Goal: Information Seeking & Learning: Learn about a topic

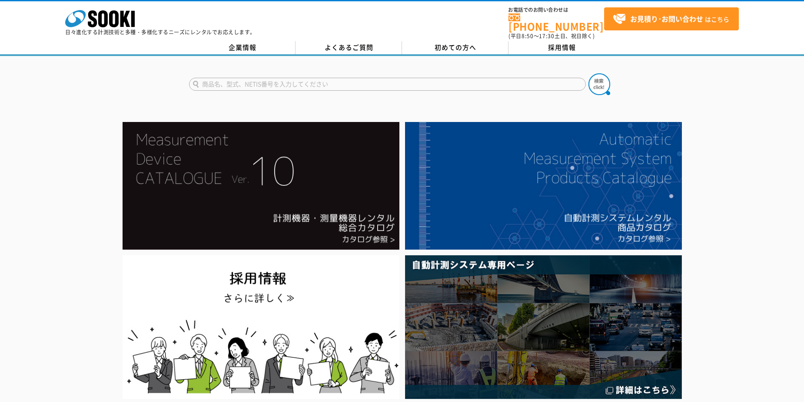
click at [346, 78] on input "text" at bounding box center [387, 84] width 397 height 13
type input "netis"
click at [588, 73] on button at bounding box center [599, 84] width 22 height 22
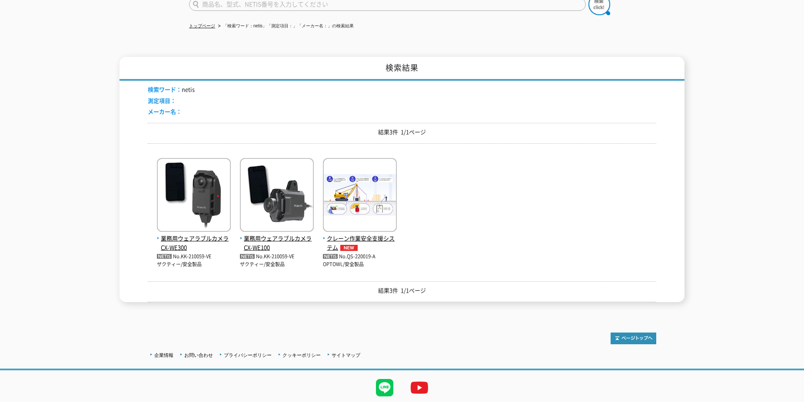
scroll to position [87, 0]
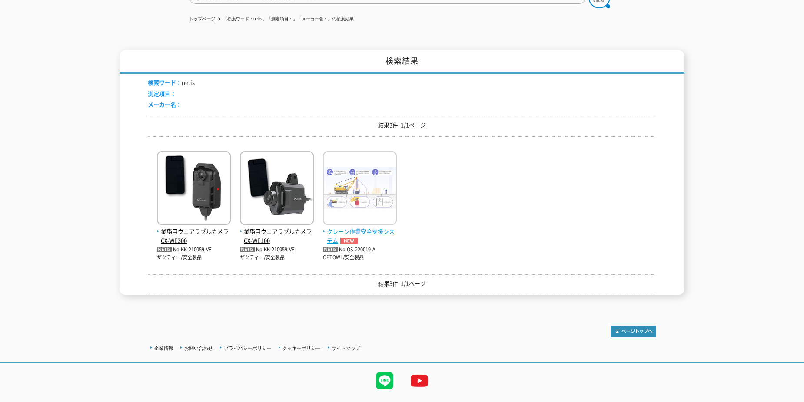
click at [361, 228] on span "クレーン作業安全支援システム" at bounding box center [360, 236] width 74 height 18
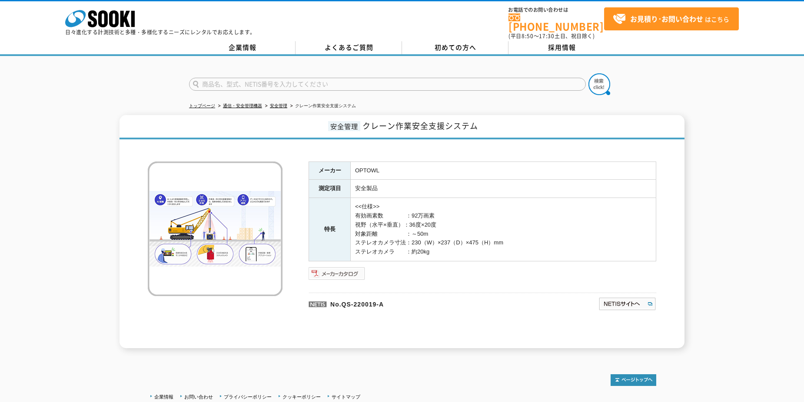
click at [337, 267] on img at bounding box center [336, 274] width 57 height 14
click at [278, 103] on link "安全管理" at bounding box center [278, 105] width 17 height 5
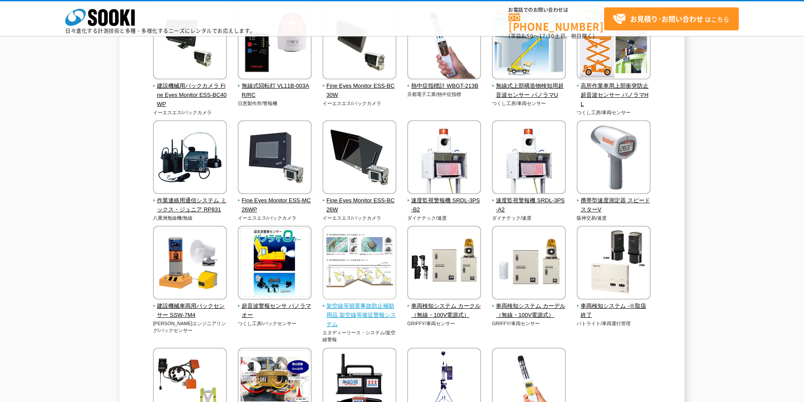
scroll to position [1520, 0]
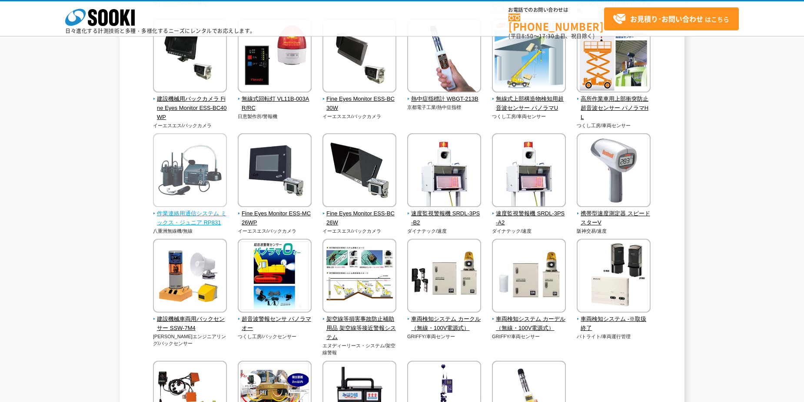
click at [184, 219] on span "作業連絡用通信システム ミックス・ジュニア RP831" at bounding box center [190, 218] width 74 height 18
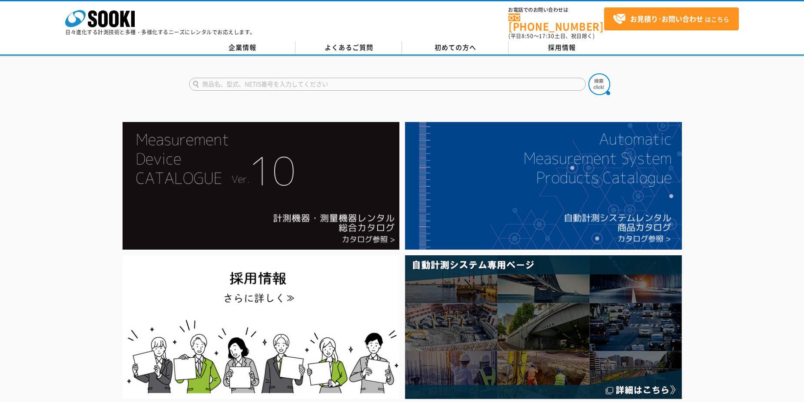
click at [271, 80] on input "text" at bounding box center [387, 84] width 397 height 13
type input "商品名、型式、NETIS番号を入力してください"
click at [600, 80] on img at bounding box center [599, 84] width 22 height 22
click at [218, 78] on input "text" at bounding box center [387, 84] width 397 height 13
type input "netis"
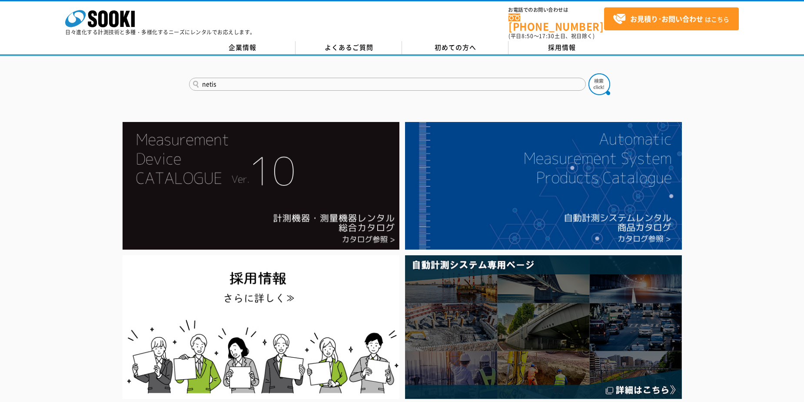
click at [588, 73] on button at bounding box center [599, 84] width 22 height 22
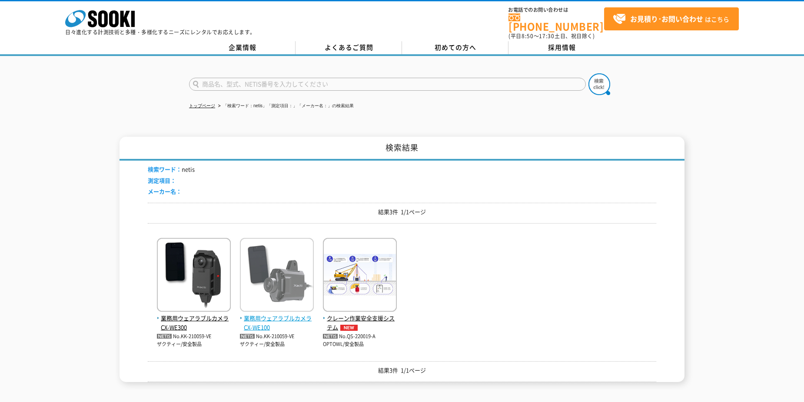
click at [288, 287] on img at bounding box center [277, 276] width 74 height 76
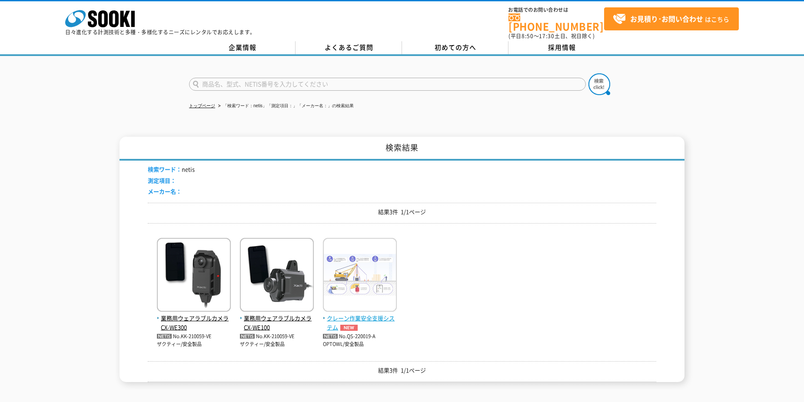
click at [358, 325] on img at bounding box center [349, 328] width 22 height 6
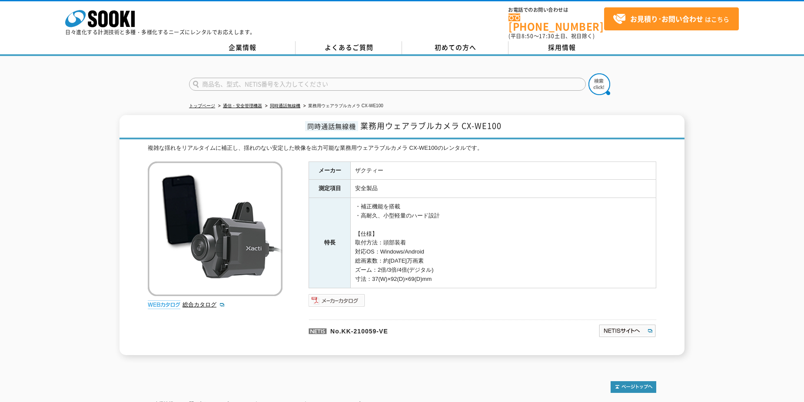
click at [324, 297] on img at bounding box center [336, 301] width 57 height 14
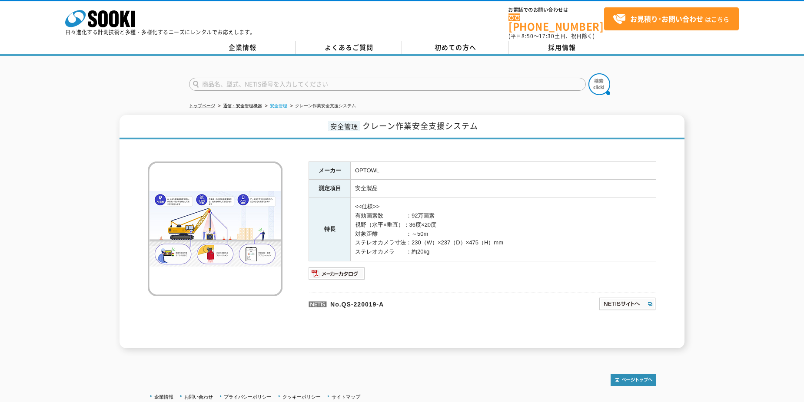
click at [275, 103] on link "安全管理" at bounding box center [278, 105] width 17 height 5
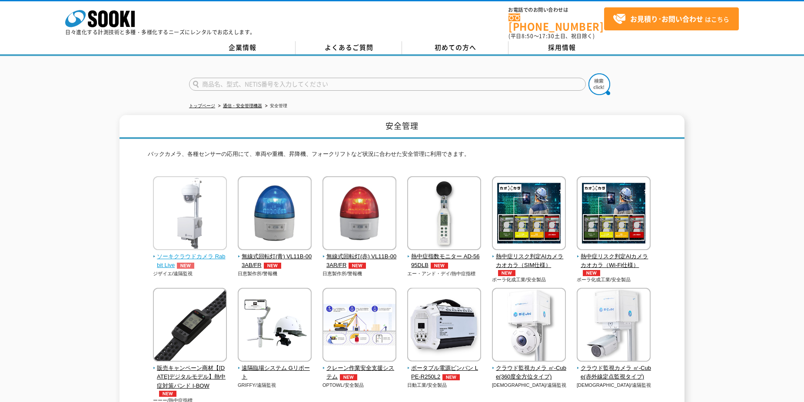
click at [187, 252] on span "ソーキクラウドカメラ Rabbit Live" at bounding box center [190, 261] width 74 height 18
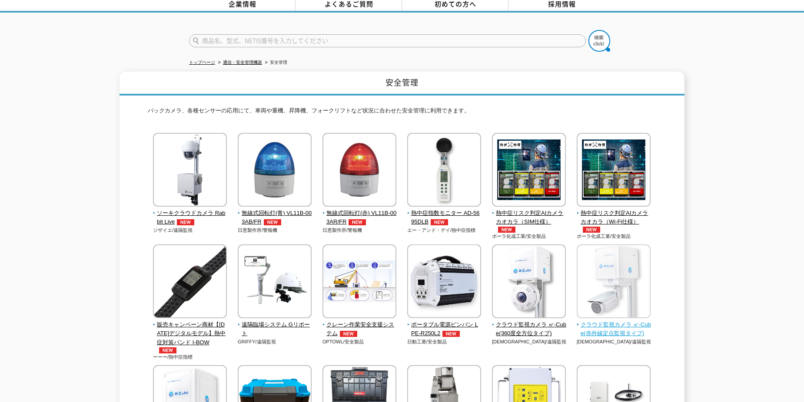
click at [602, 323] on span "クラウド監視カメラ ㎥-Cube(赤外線定点監視タイプ)" at bounding box center [613, 330] width 74 height 18
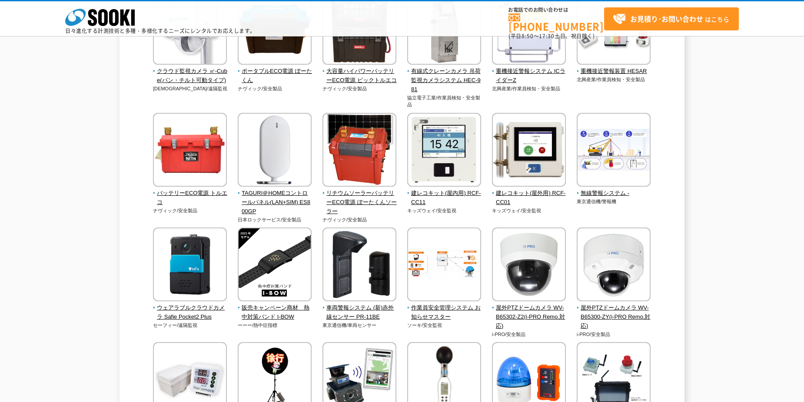
scroll to position [391, 0]
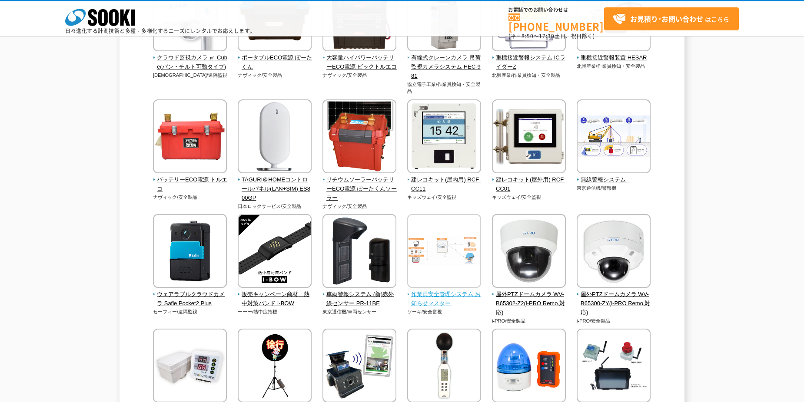
click at [432, 299] on span "作業員安全管理システム お知らせマスター" at bounding box center [444, 299] width 74 height 18
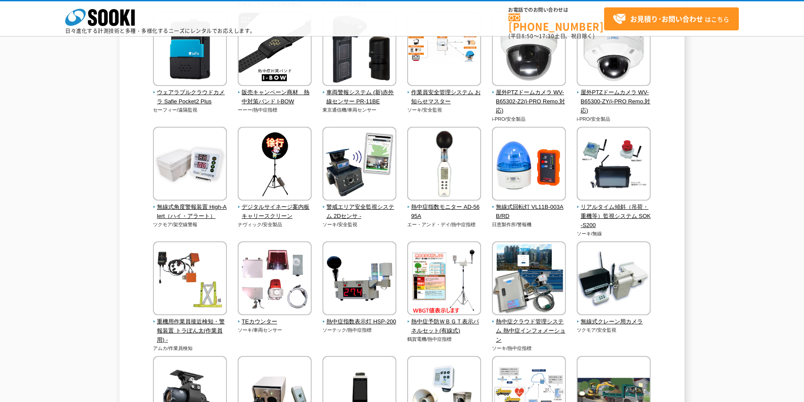
scroll to position [608, 0]
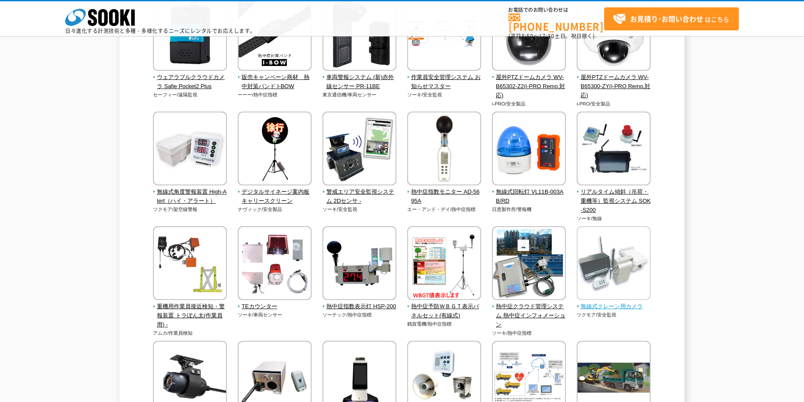
click at [587, 305] on span "無線式クレーン用カメラ" at bounding box center [613, 306] width 74 height 9
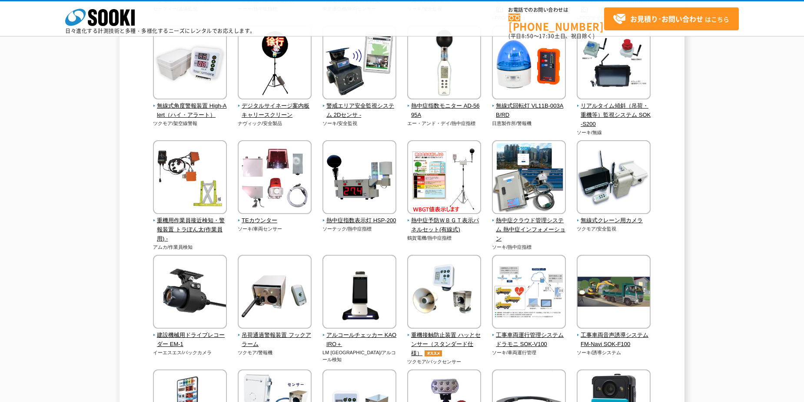
scroll to position [695, 0]
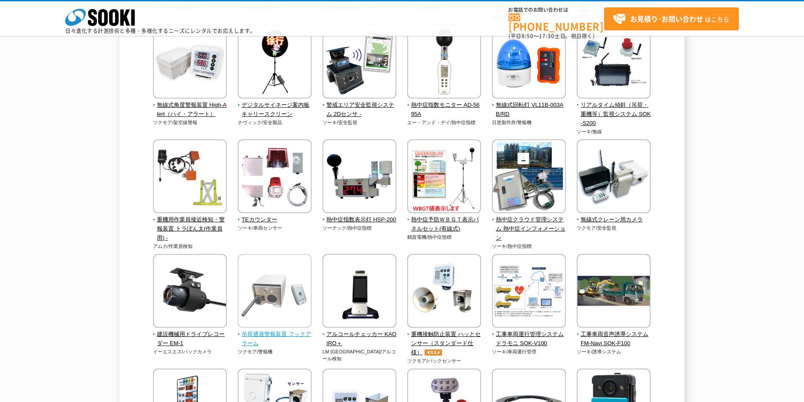
click at [271, 334] on span "吊荷通過警報装置 フックアラーム" at bounding box center [275, 339] width 74 height 18
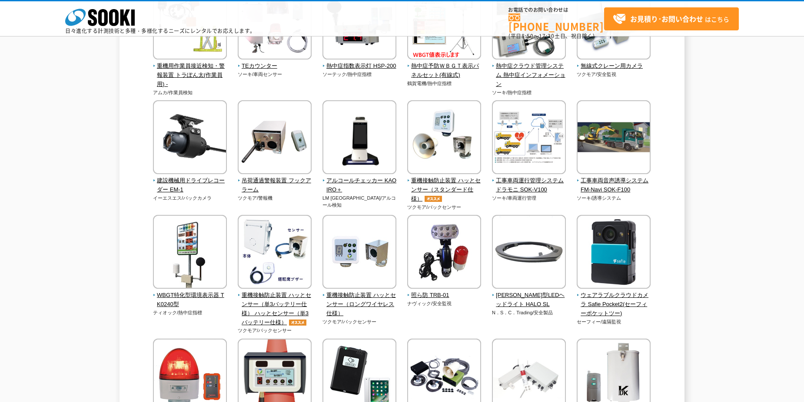
scroll to position [869, 0]
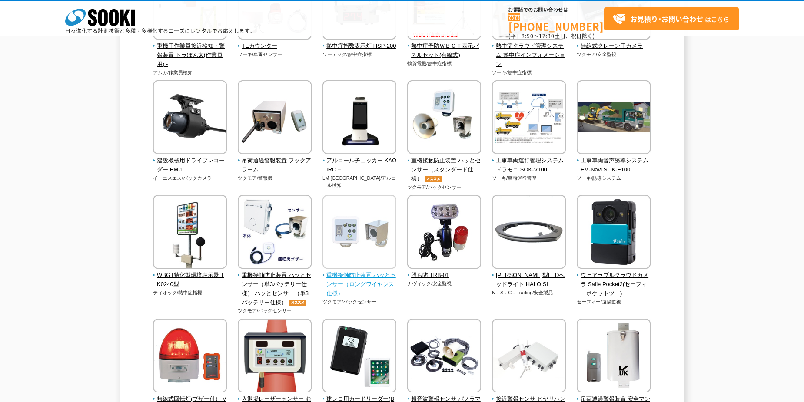
click at [358, 284] on span "重機接触防止装置 ハッとセンサー（ロングワイヤレス仕様）" at bounding box center [359, 284] width 74 height 27
click at [367, 279] on span "重機接触防止装置 ハッとセンサー（ロングワイヤレス仕様）" at bounding box center [359, 284] width 74 height 27
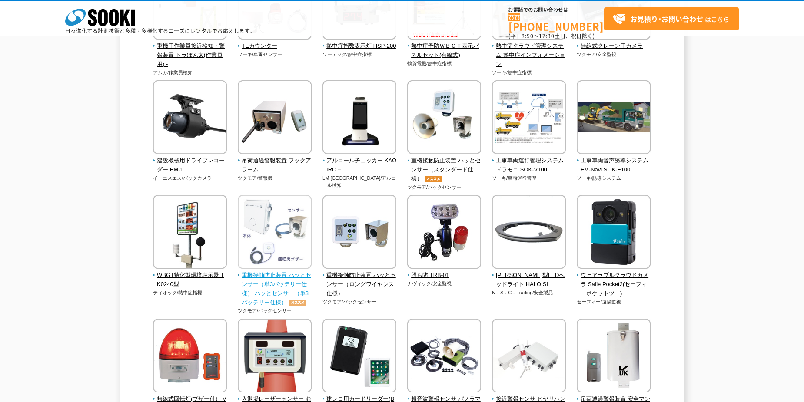
click at [284, 290] on span "重機接触防止装置 ハッとセンサー（単3バッテリー仕様） ハッとセンサー（単3バッテリー仕様）" at bounding box center [275, 289] width 74 height 36
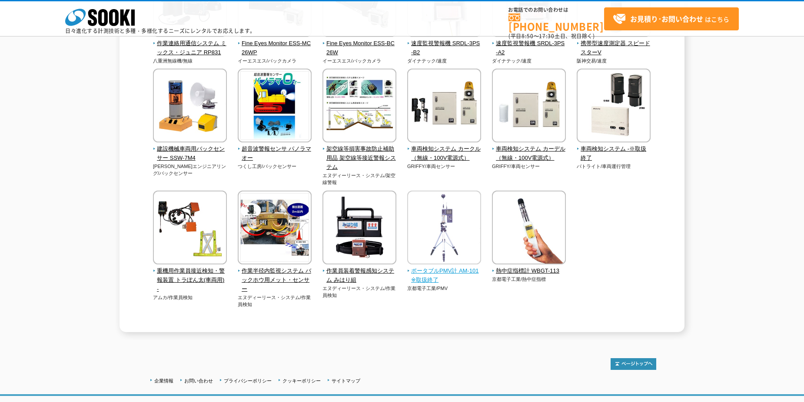
scroll to position [1694, 0]
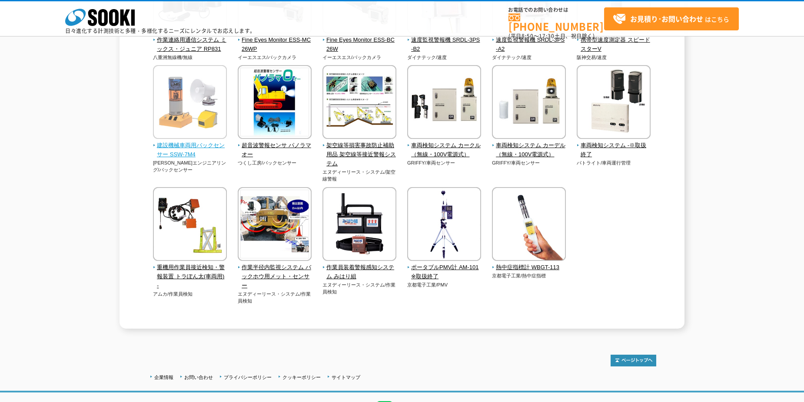
click at [185, 144] on span "建設機械車両用バックセンサー SSW-7M4" at bounding box center [190, 150] width 74 height 18
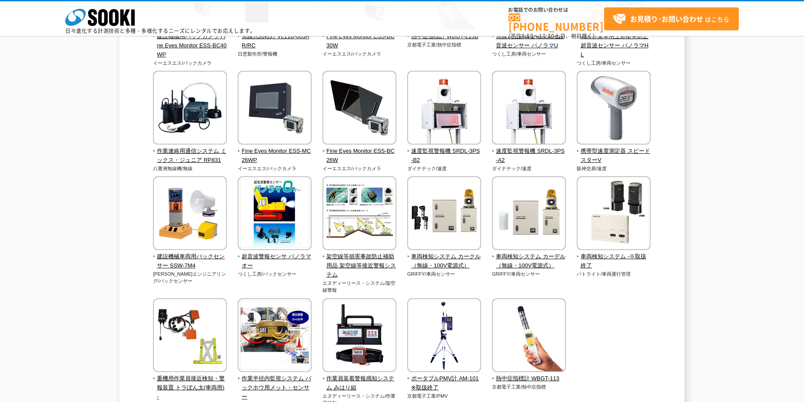
scroll to position [1564, 0]
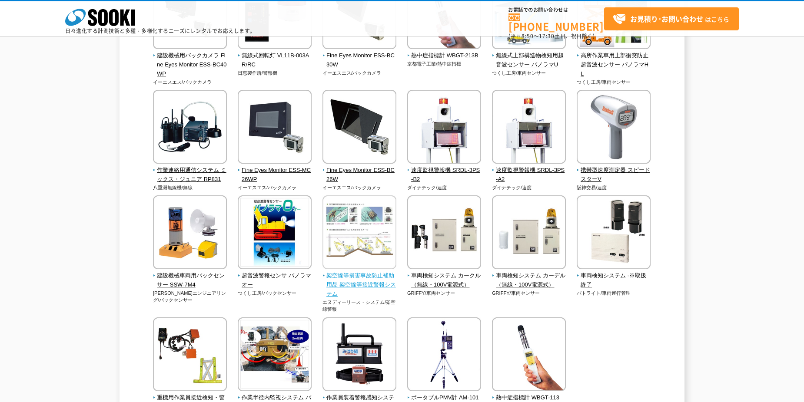
click at [364, 283] on span "架空線等損害事故防止補助用品 架空線等接近警報システム" at bounding box center [359, 284] width 74 height 27
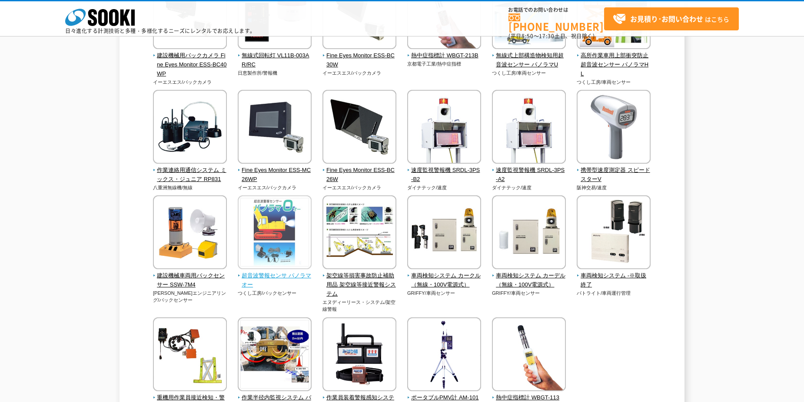
click at [262, 276] on span "超音波警報センサ パノラマオー" at bounding box center [275, 280] width 74 height 18
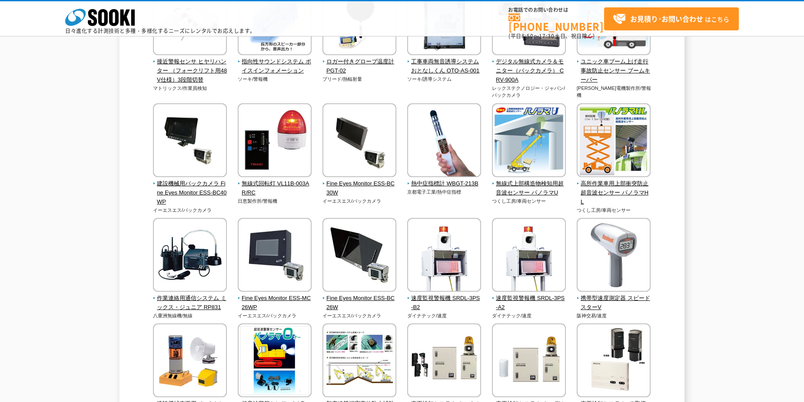
scroll to position [1433, 0]
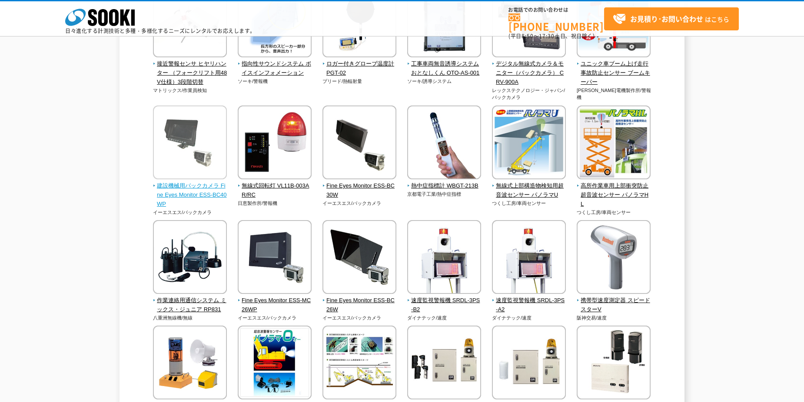
click at [201, 186] on span "建設機械用バックカメラ Fine Eyes Monitor ESS-BC40WP" at bounding box center [190, 195] width 74 height 27
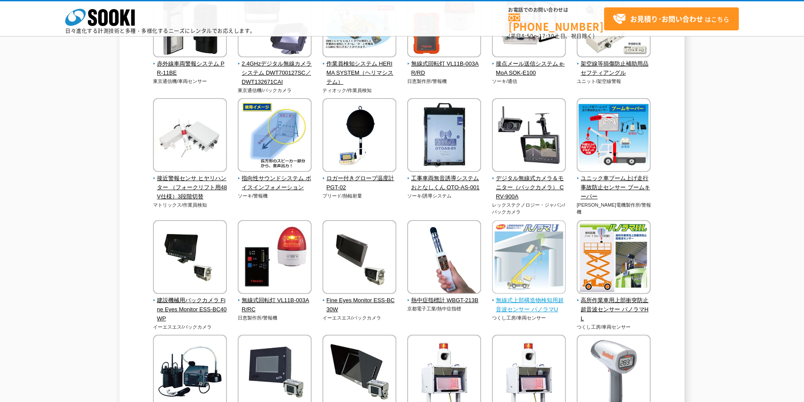
scroll to position [1303, 0]
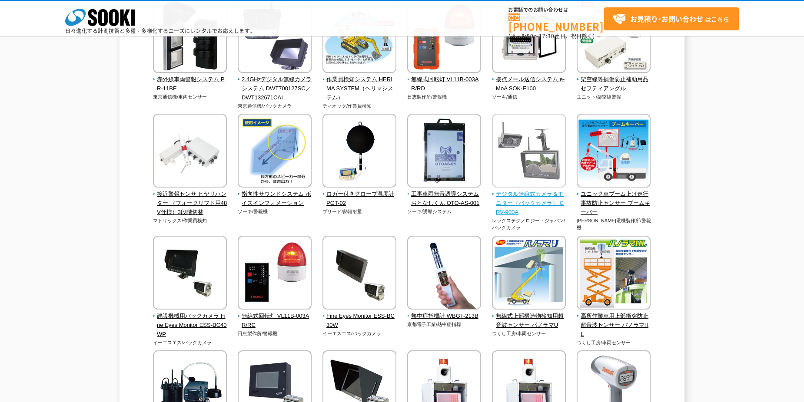
click at [526, 200] on span "デジタル無線式カメラ＆モニター（バックカメラ） CRV-900A" at bounding box center [529, 203] width 74 height 27
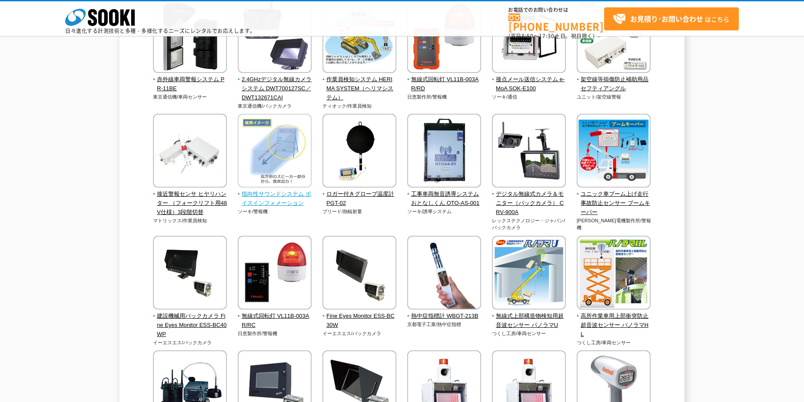
click at [281, 205] on span "指向性サウンドシステム ボイスインフォメーション" at bounding box center [275, 199] width 74 height 18
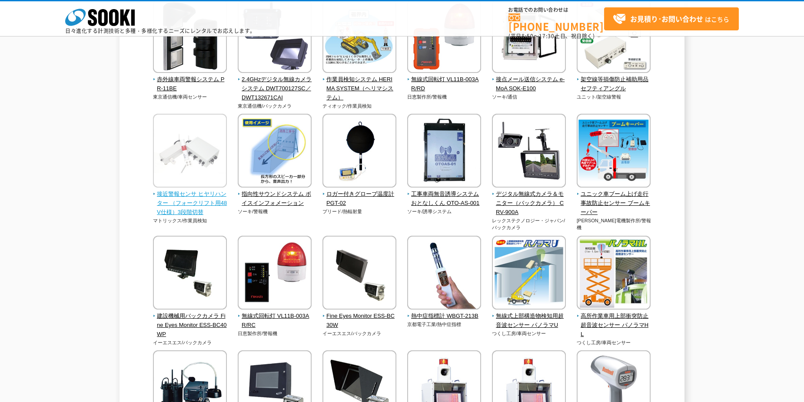
click at [199, 205] on span "接近警報センサ ヒヤリハンター （フォークリフト用48V仕様）3段階切替" at bounding box center [190, 203] width 74 height 27
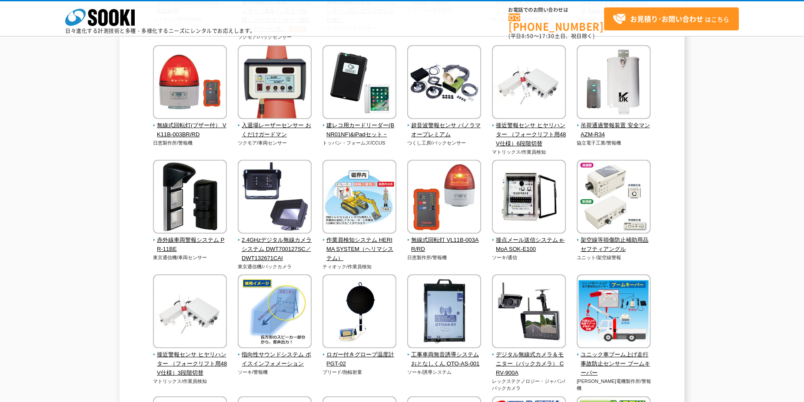
scroll to position [1129, 0]
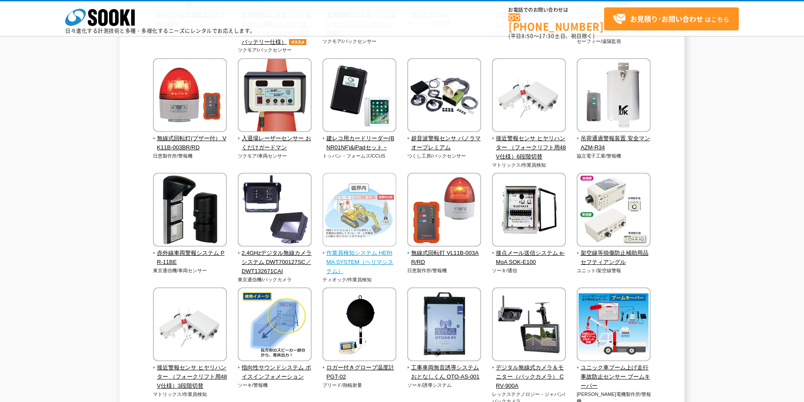
click at [344, 213] on img at bounding box center [359, 211] width 74 height 76
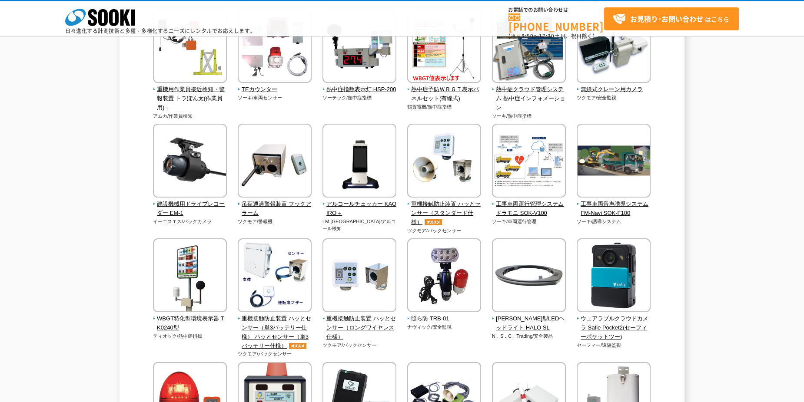
scroll to position [782, 0]
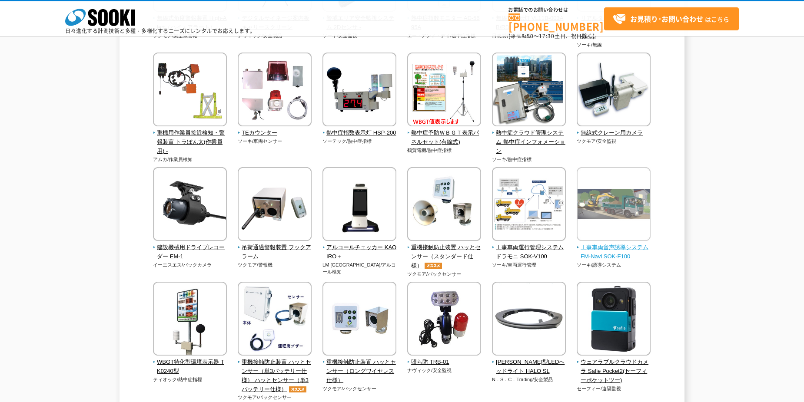
click at [599, 255] on span "工事車両音声誘導システム FM-Navi SOK-F100" at bounding box center [613, 252] width 74 height 18
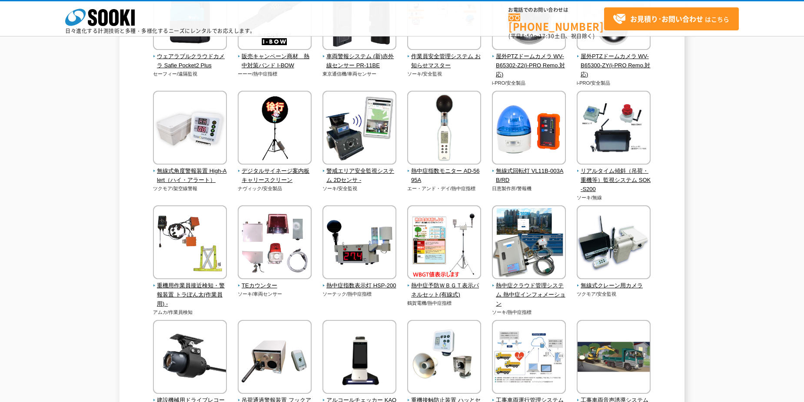
scroll to position [608, 0]
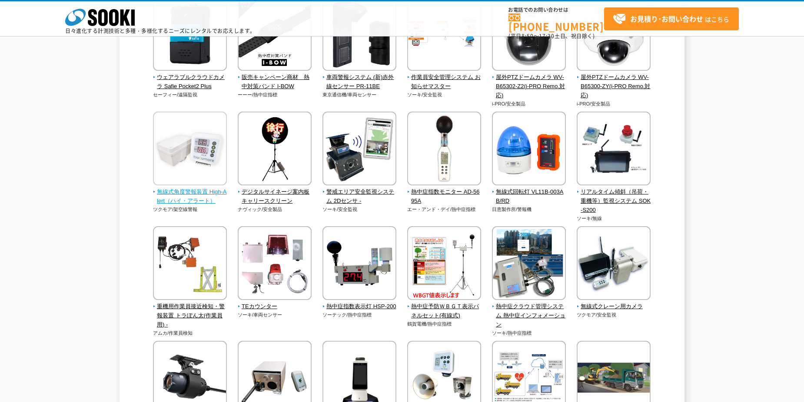
click at [195, 198] on span "無線式角度警報装置 High-Alert（ハイ・アラート）" at bounding box center [190, 197] width 74 height 18
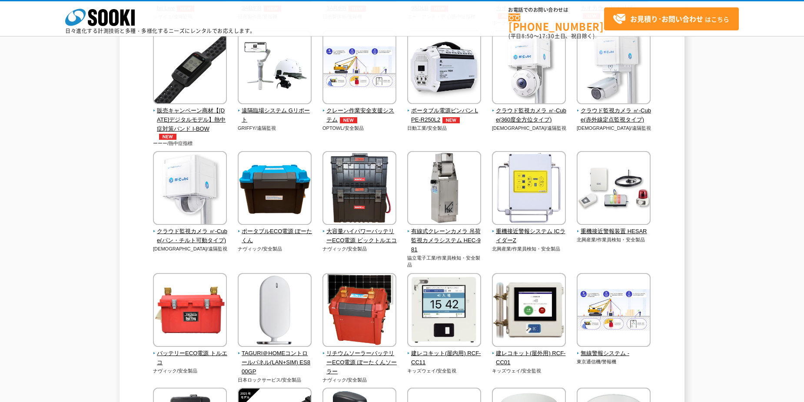
scroll to position [261, 0]
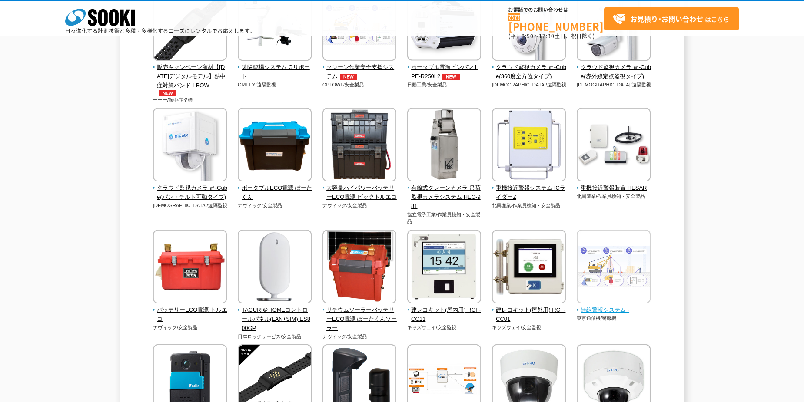
click at [599, 311] on span "無線警報システム -" at bounding box center [613, 310] width 74 height 9
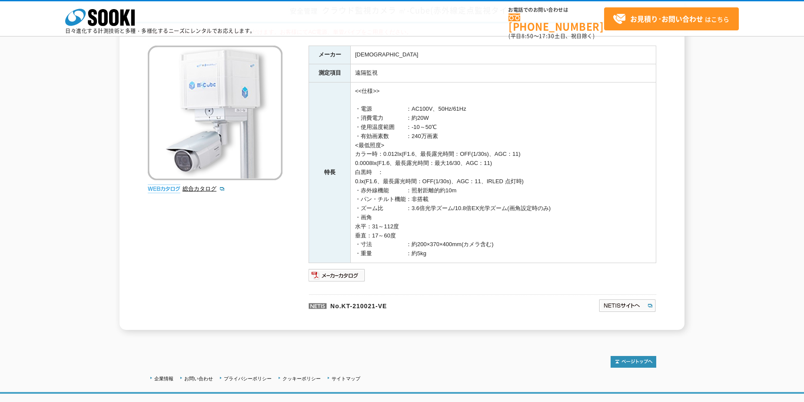
scroll to position [87, 0]
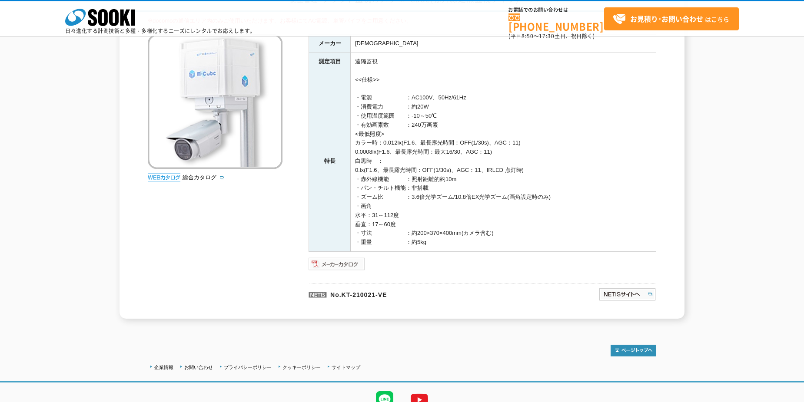
click at [344, 264] on img at bounding box center [336, 264] width 57 height 14
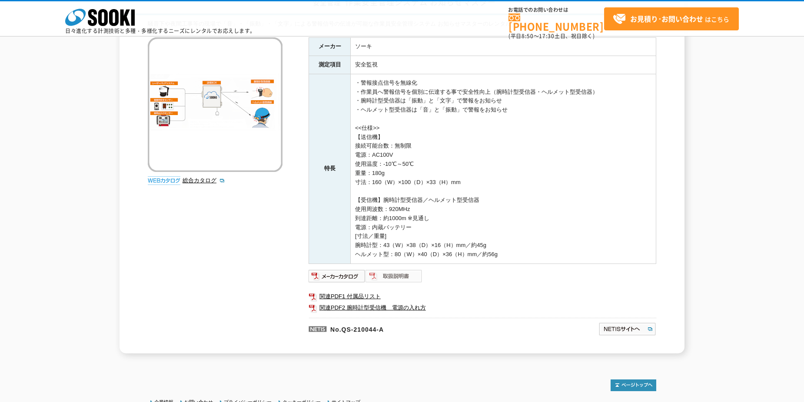
scroll to position [87, 0]
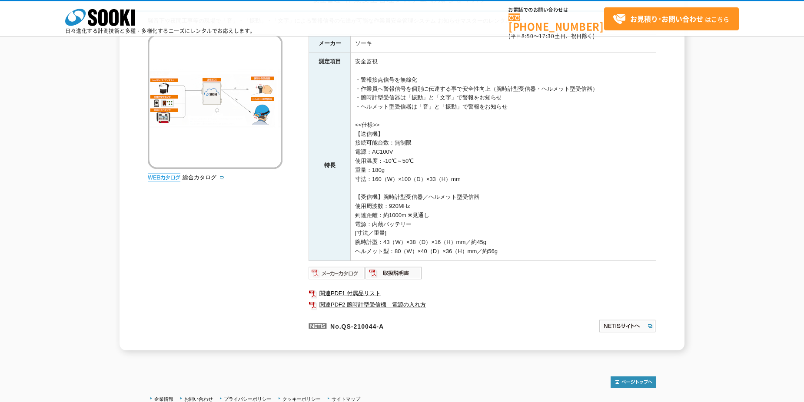
click at [348, 275] on img at bounding box center [336, 273] width 57 height 14
click at [344, 295] on link "関連PDF1 付属品リスト" at bounding box center [481, 293] width 347 height 11
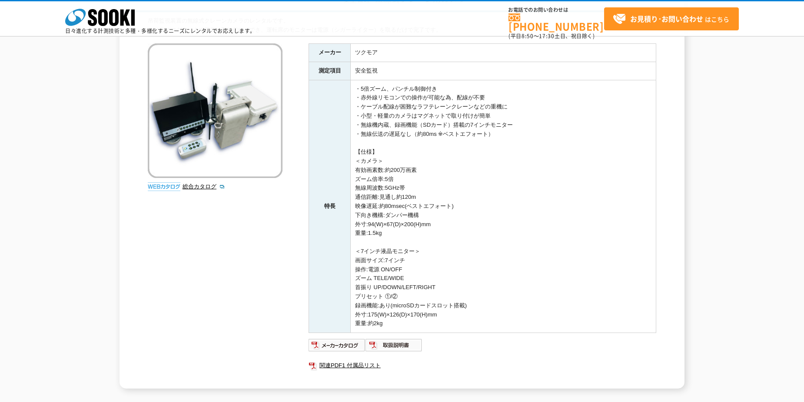
scroll to position [130, 0]
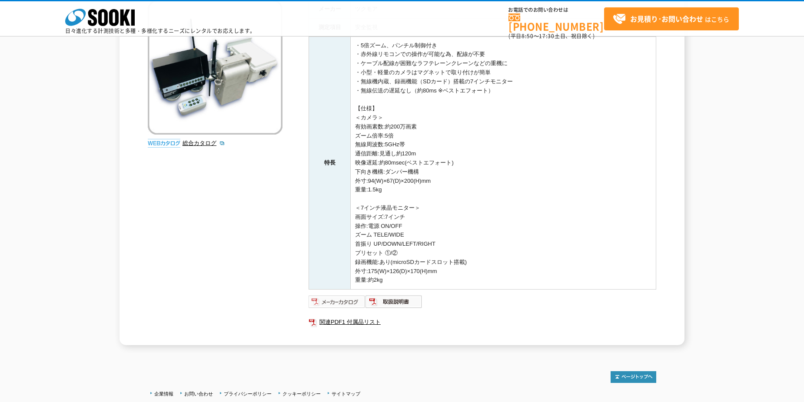
click at [335, 305] on img at bounding box center [336, 302] width 57 height 14
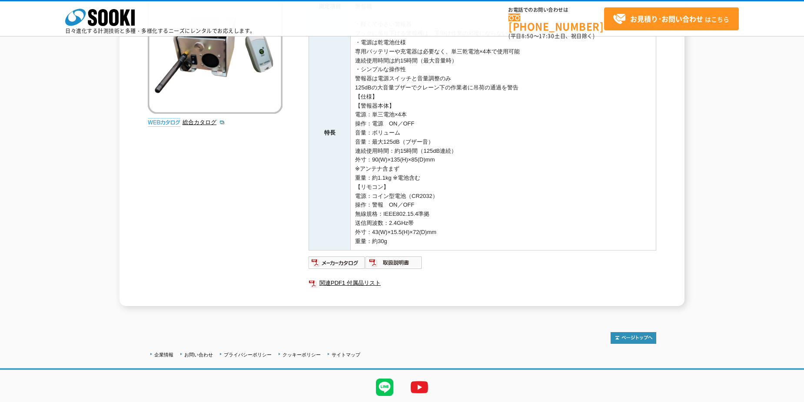
scroll to position [188, 0]
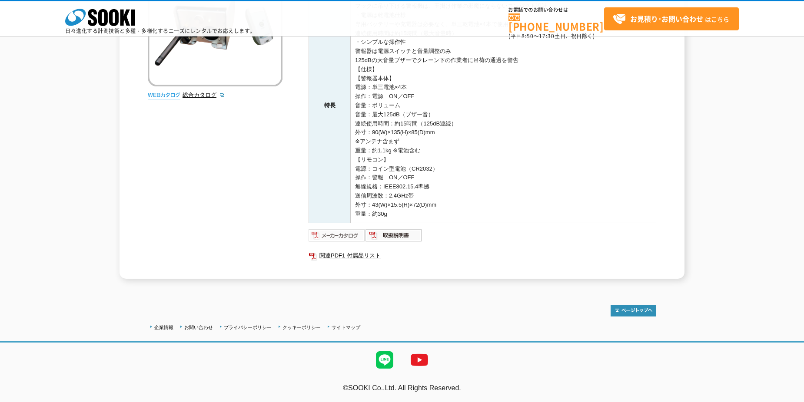
click at [336, 235] on img at bounding box center [336, 235] width 57 height 14
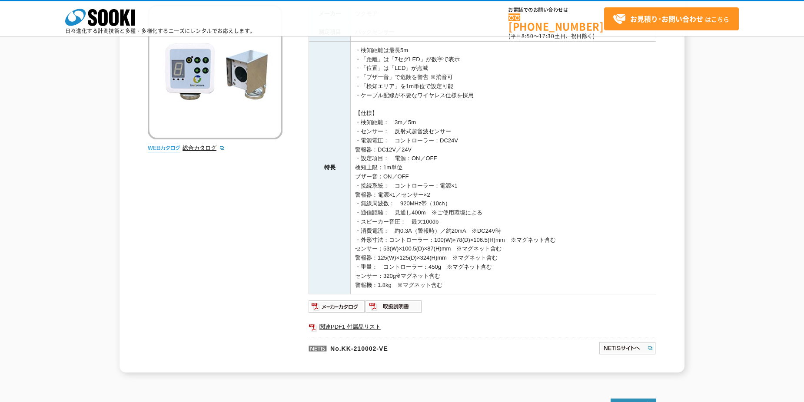
scroll to position [130, 0]
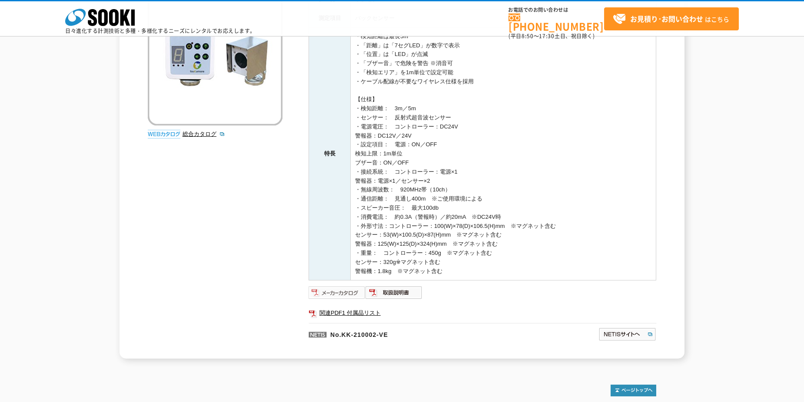
click at [334, 294] on img at bounding box center [336, 293] width 57 height 14
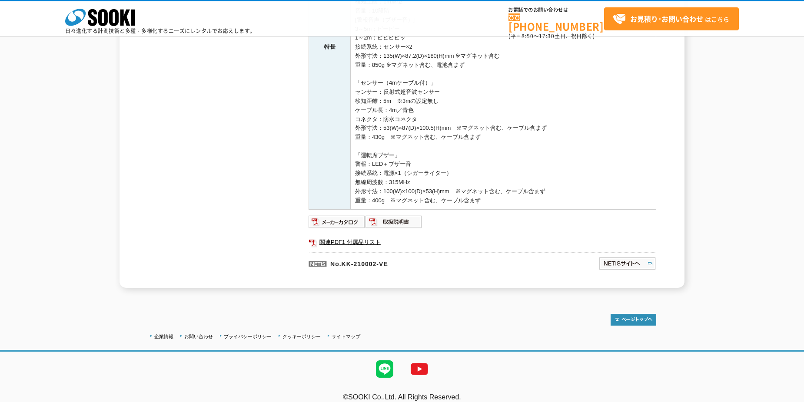
scroll to position [292, 0]
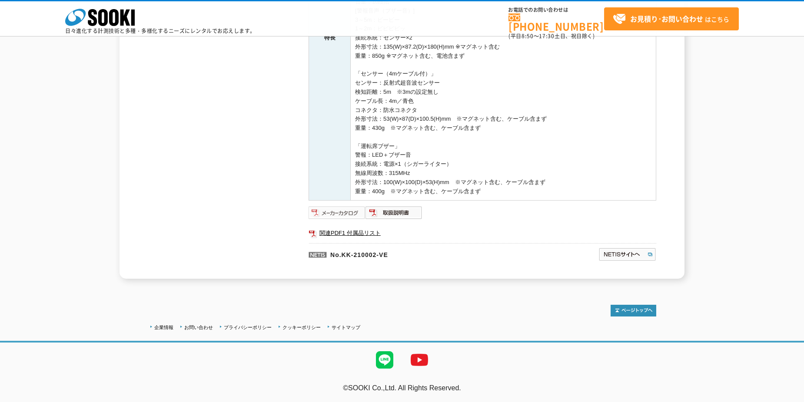
click at [345, 215] on img at bounding box center [336, 213] width 57 height 14
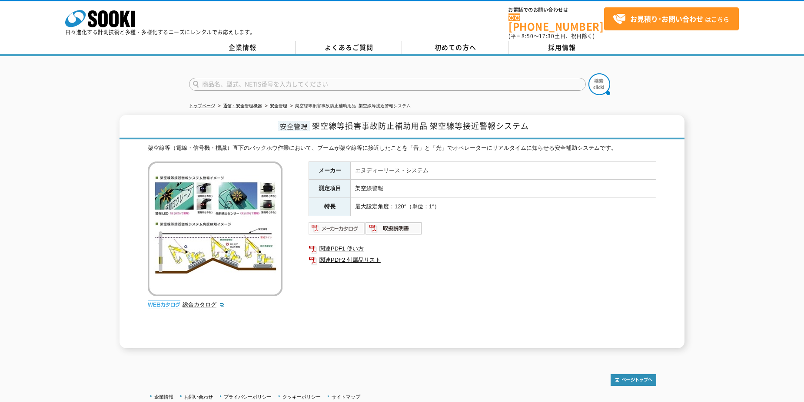
click at [330, 225] on img at bounding box center [336, 229] width 57 height 14
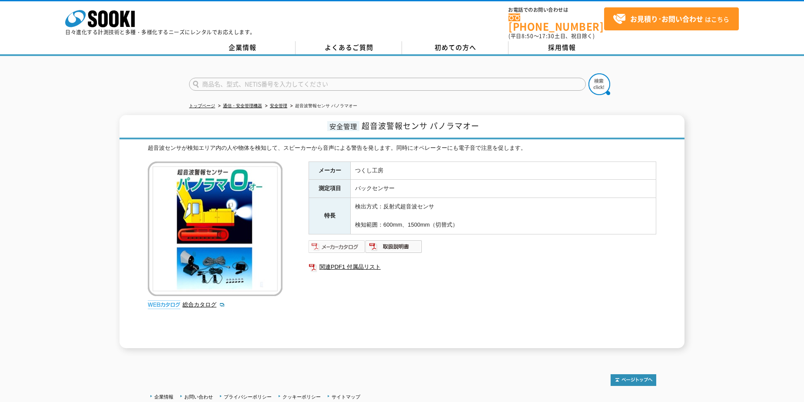
click at [332, 244] on img at bounding box center [336, 247] width 57 height 14
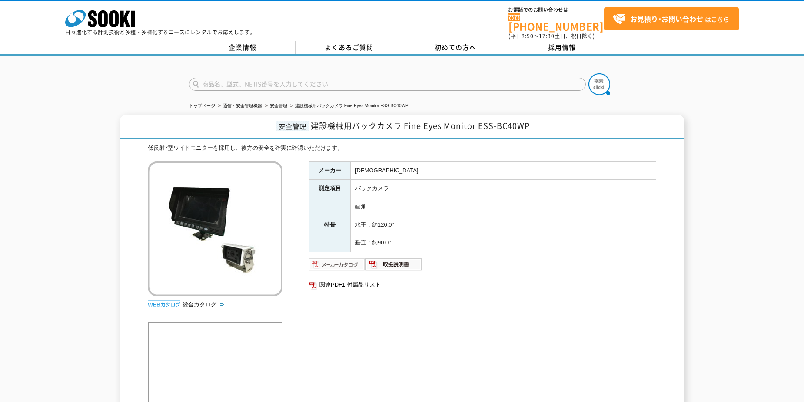
click at [351, 258] on img at bounding box center [336, 265] width 57 height 14
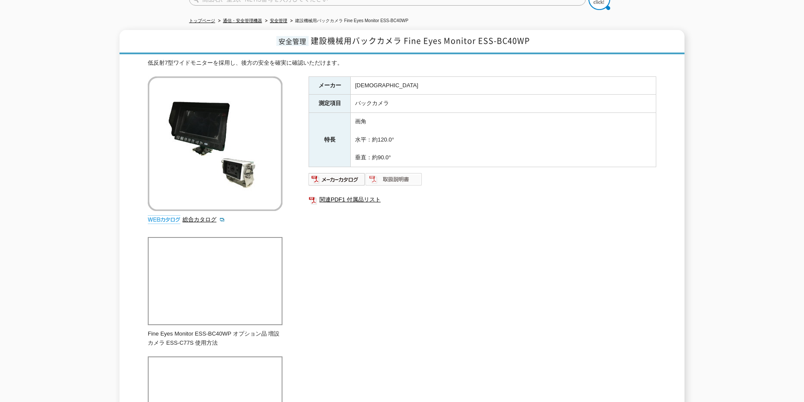
scroll to position [87, 0]
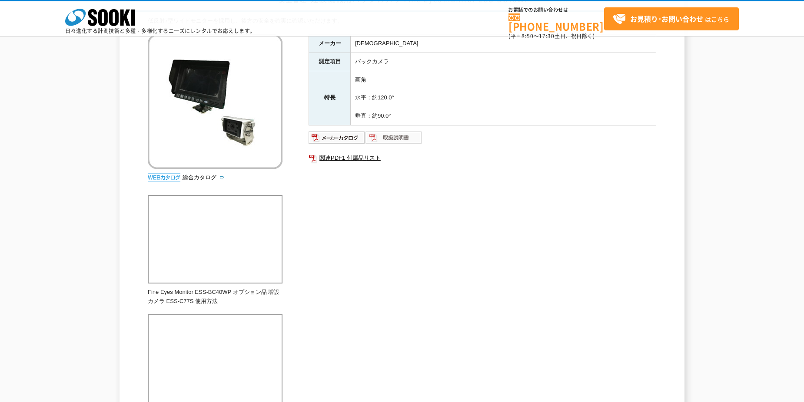
click at [393, 137] on img at bounding box center [393, 138] width 57 height 14
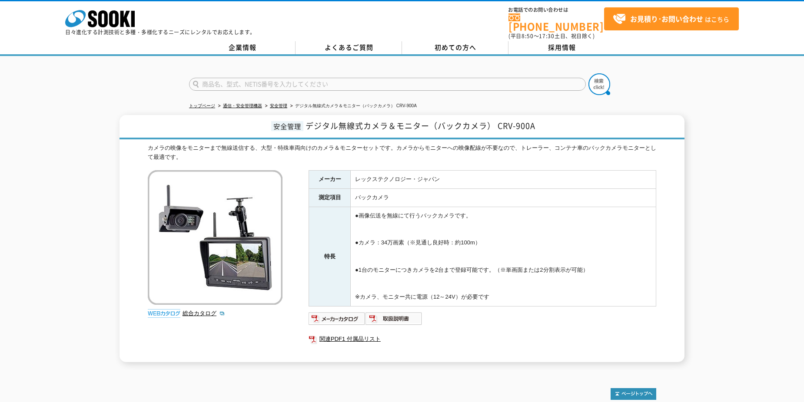
click at [340, 312] on img at bounding box center [336, 319] width 57 height 14
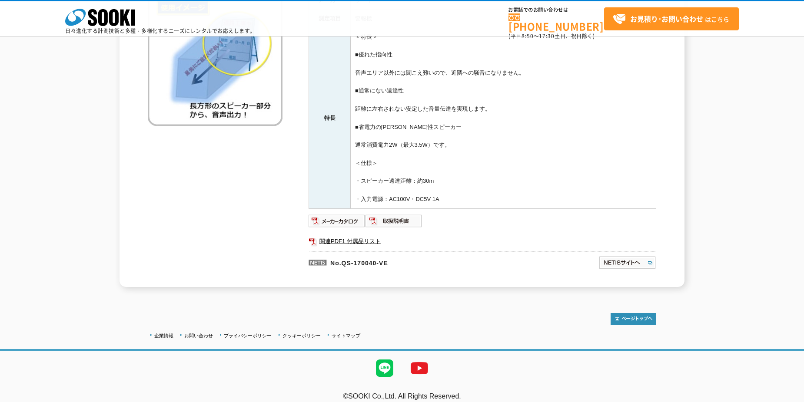
scroll to position [147, 0]
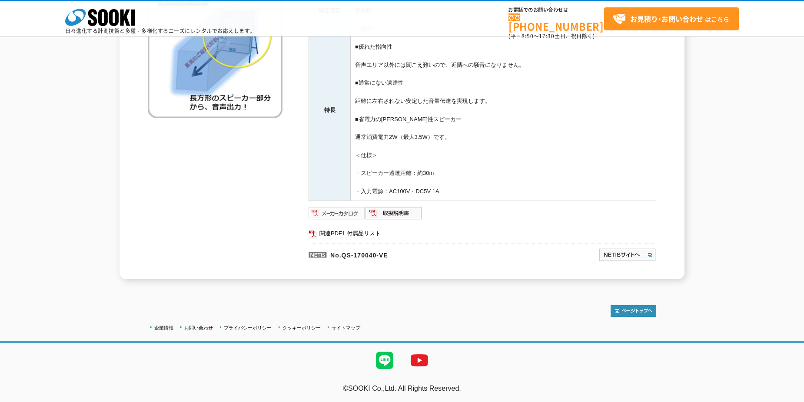
click at [344, 211] on img at bounding box center [336, 213] width 57 height 14
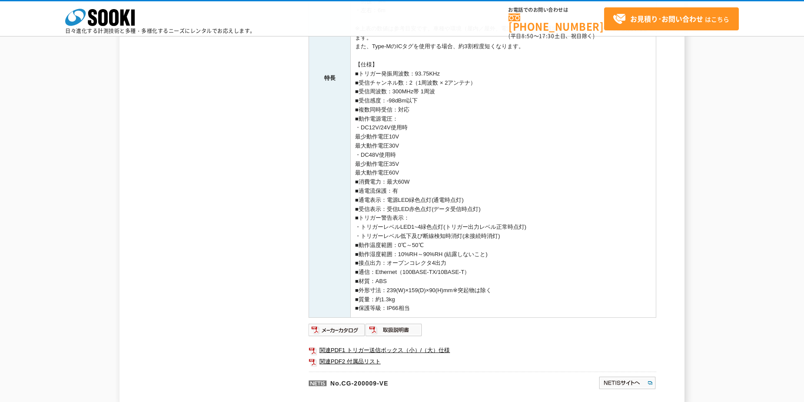
scroll to position [391, 0]
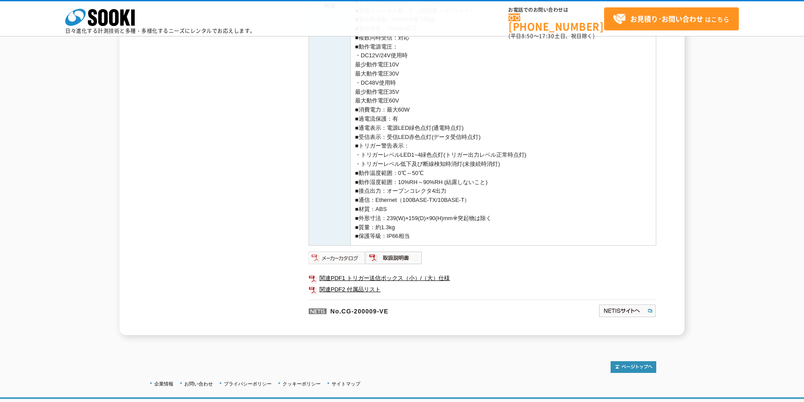
click at [344, 257] on img at bounding box center [336, 258] width 57 height 14
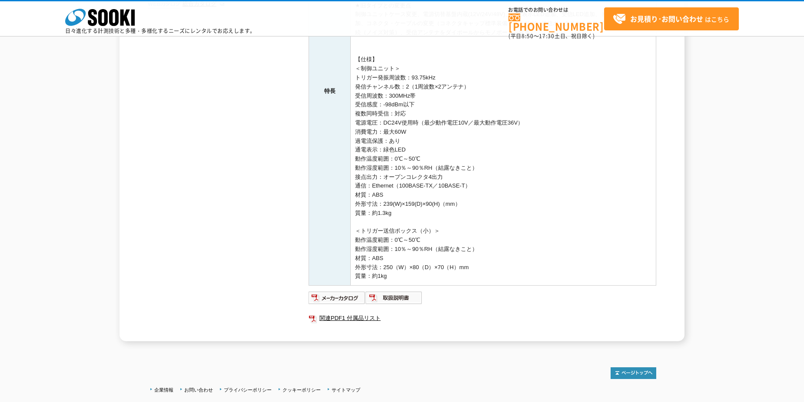
scroll to position [324, 0]
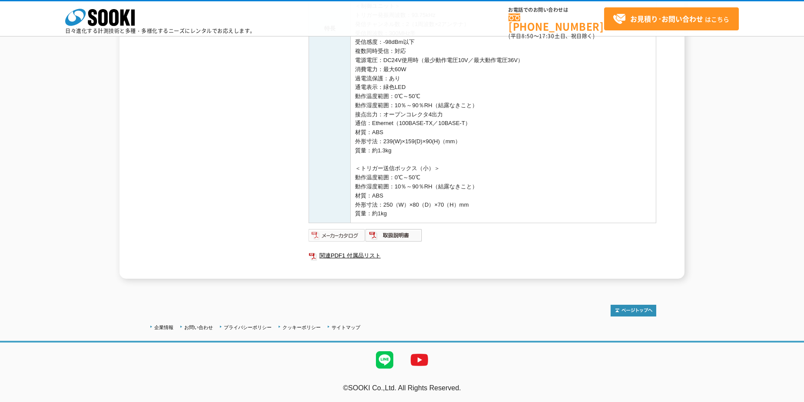
click at [337, 235] on img at bounding box center [336, 235] width 57 height 14
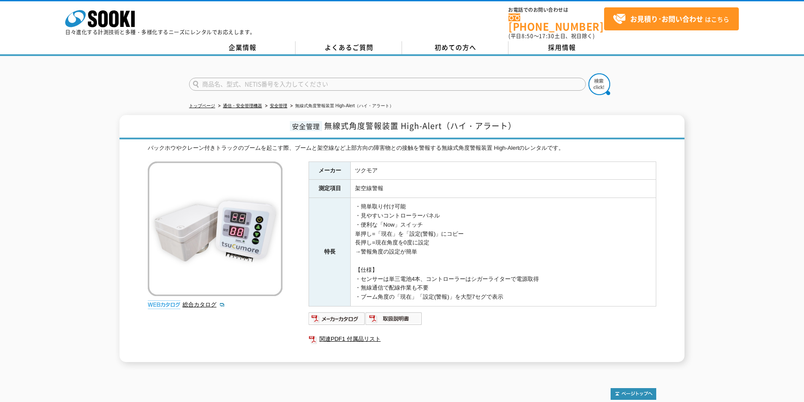
scroll to position [78, 0]
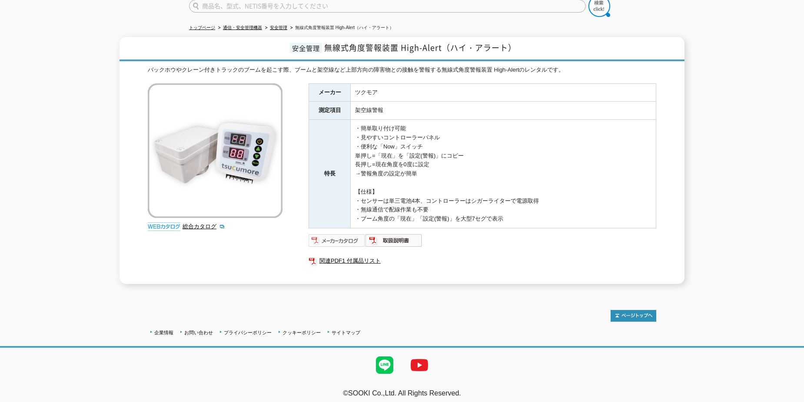
click at [351, 236] on img at bounding box center [336, 241] width 57 height 14
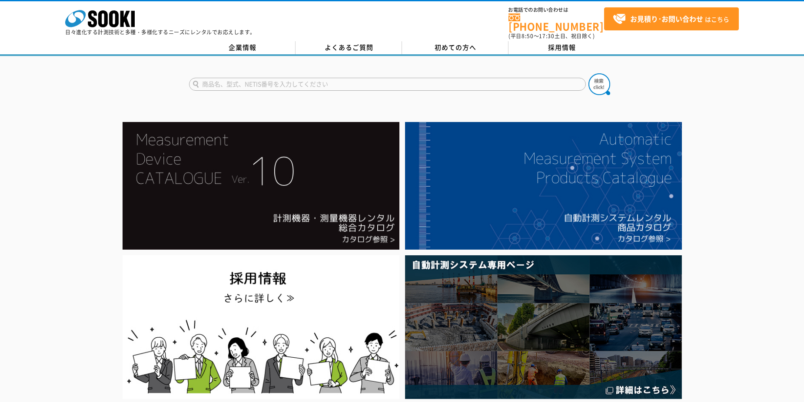
click at [261, 82] on input "text" at bounding box center [387, 84] width 397 height 13
type input "netis"
click at [588, 73] on button at bounding box center [599, 84] width 22 height 22
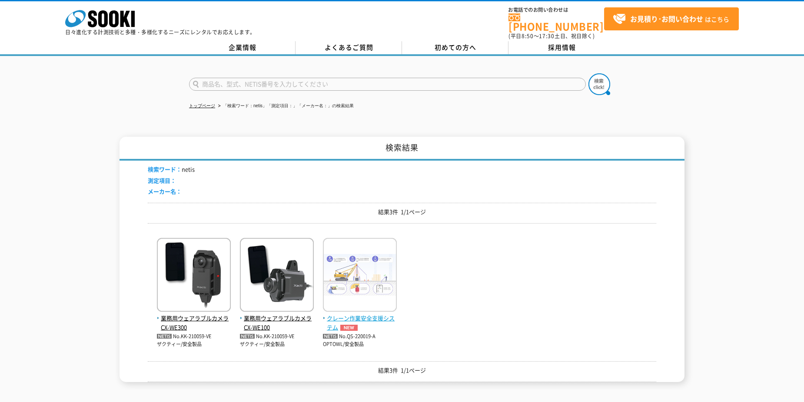
click at [345, 272] on img at bounding box center [360, 276] width 74 height 76
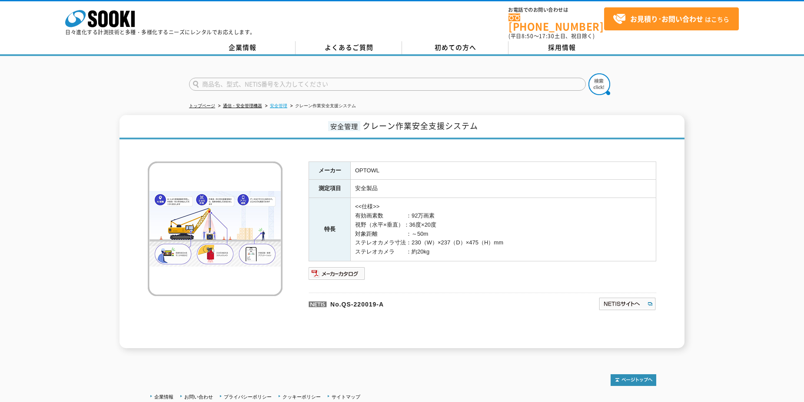
click at [279, 103] on link "安全管理" at bounding box center [278, 105] width 17 height 5
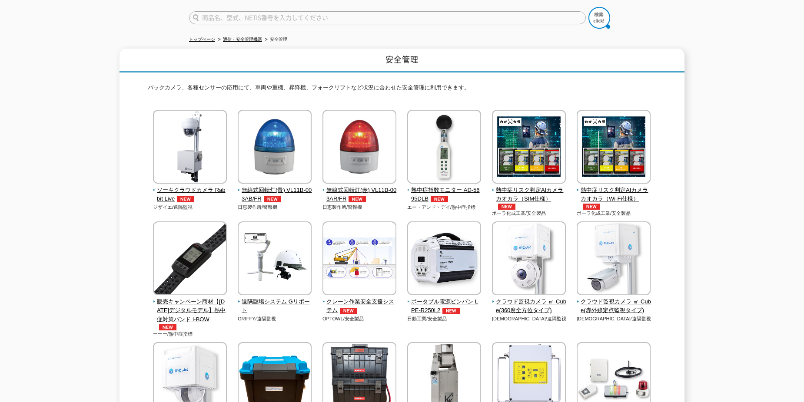
scroll to position [87, 0]
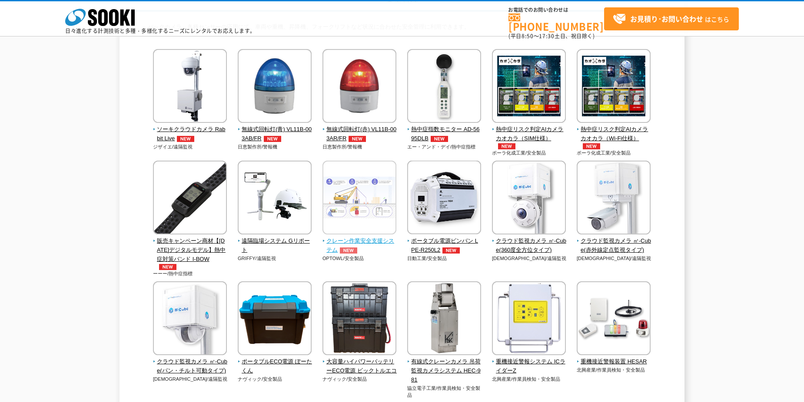
click at [351, 242] on span "クレーン作業安全支援システム" at bounding box center [359, 246] width 74 height 18
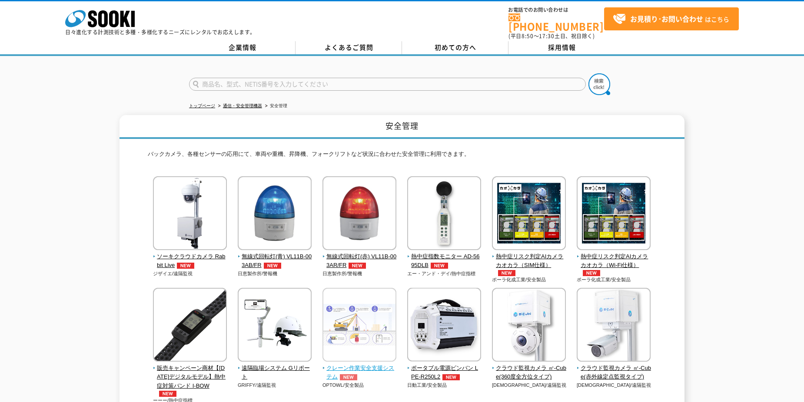
scroll to position [43, 0]
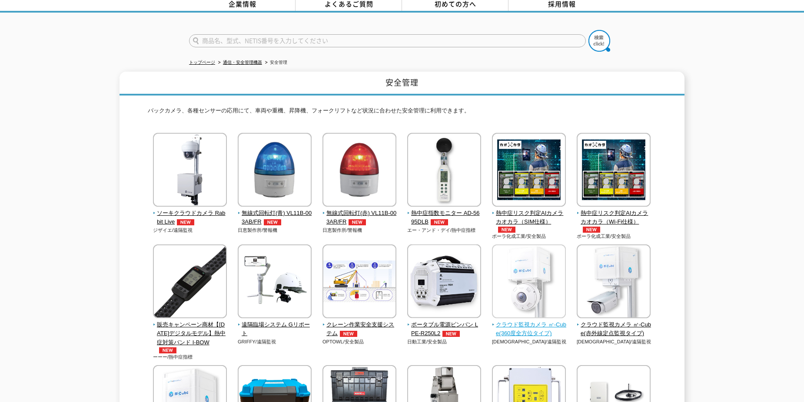
click at [537, 328] on span "クラウド監視カメラ ㎥-Cube(360度全方位タイプ)" at bounding box center [529, 330] width 74 height 18
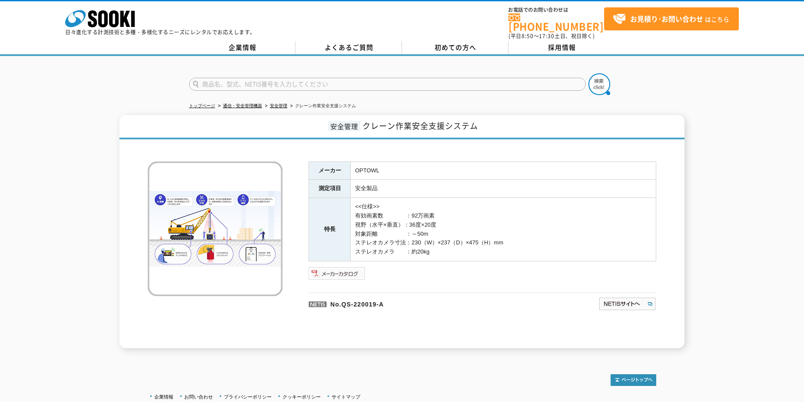
click at [335, 269] on img at bounding box center [336, 274] width 57 height 14
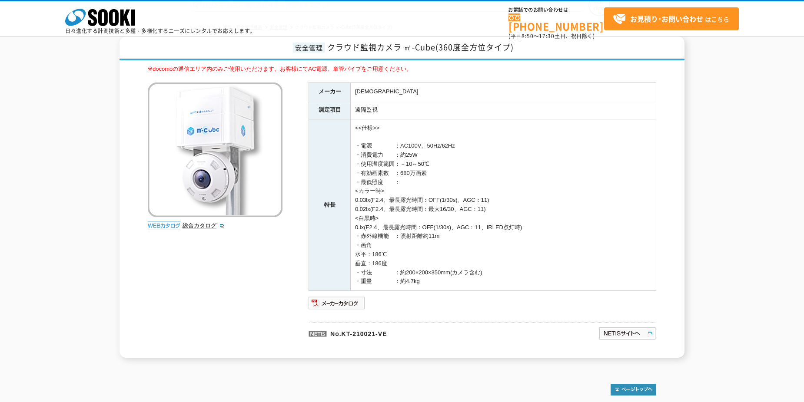
scroll to position [31, 0]
